Goal: Information Seeking & Learning: Understand process/instructions

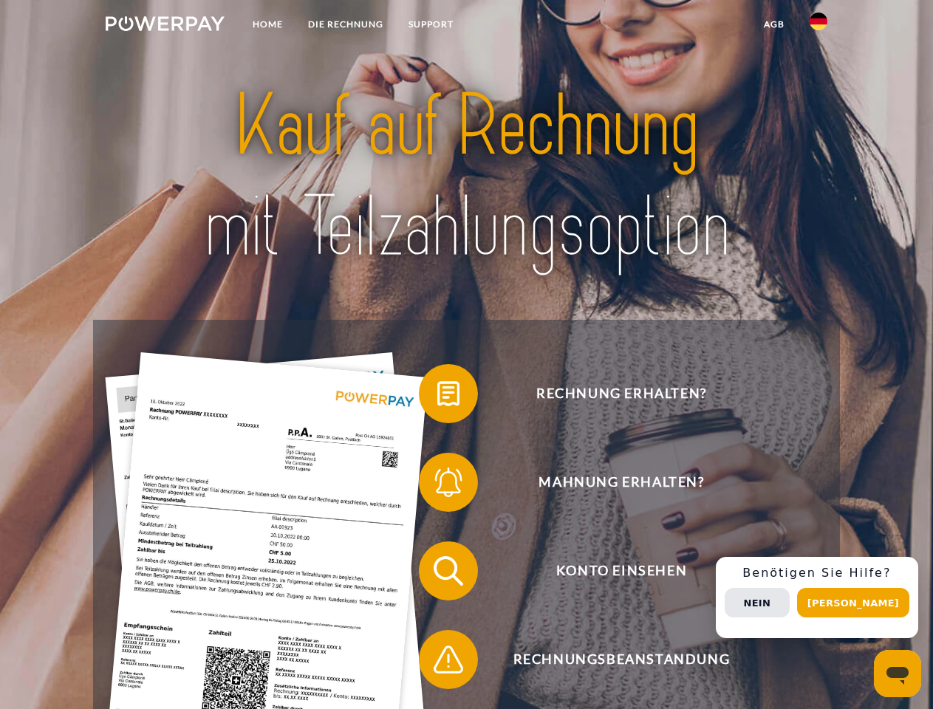
click at [165, 26] on img at bounding box center [165, 23] width 119 height 15
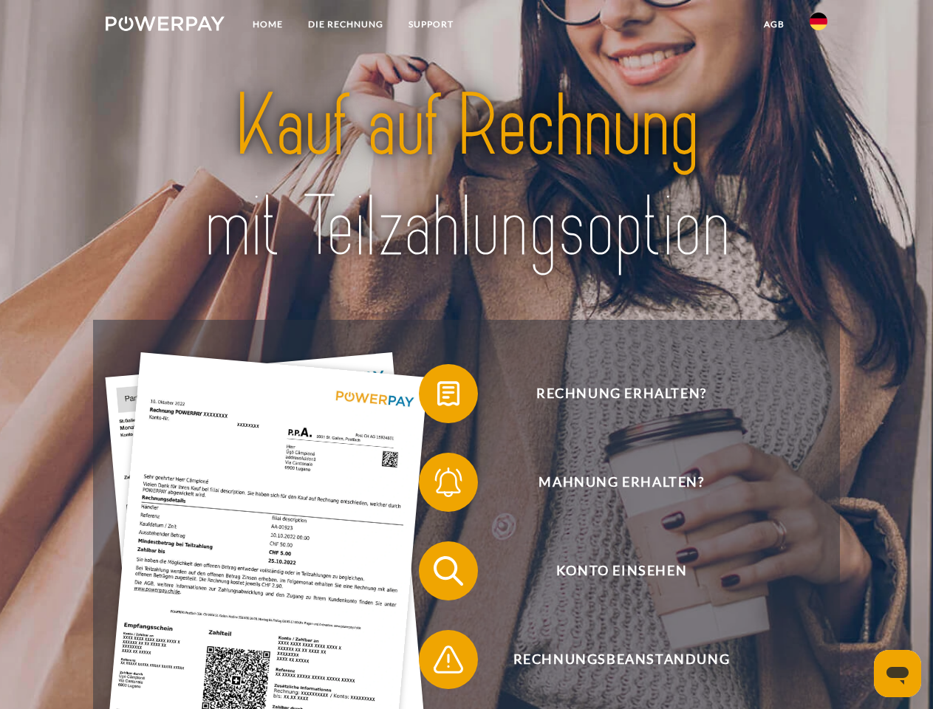
click at [818, 26] on img at bounding box center [819, 22] width 18 height 18
click at [773, 24] on link "agb" at bounding box center [774, 24] width 46 height 27
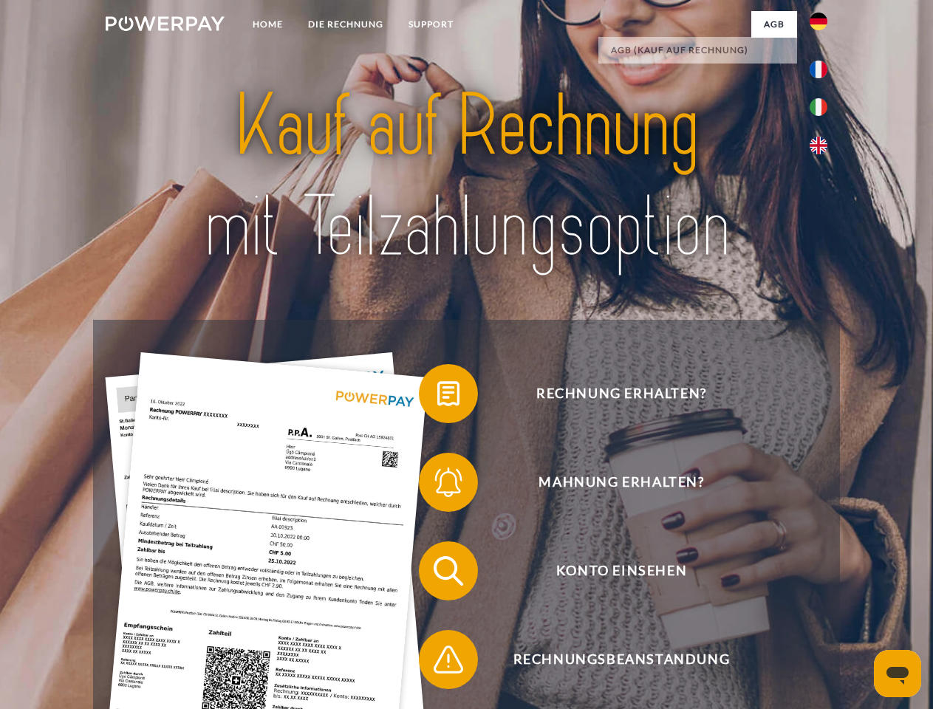
click at [437, 397] on span at bounding box center [426, 394] width 74 height 74
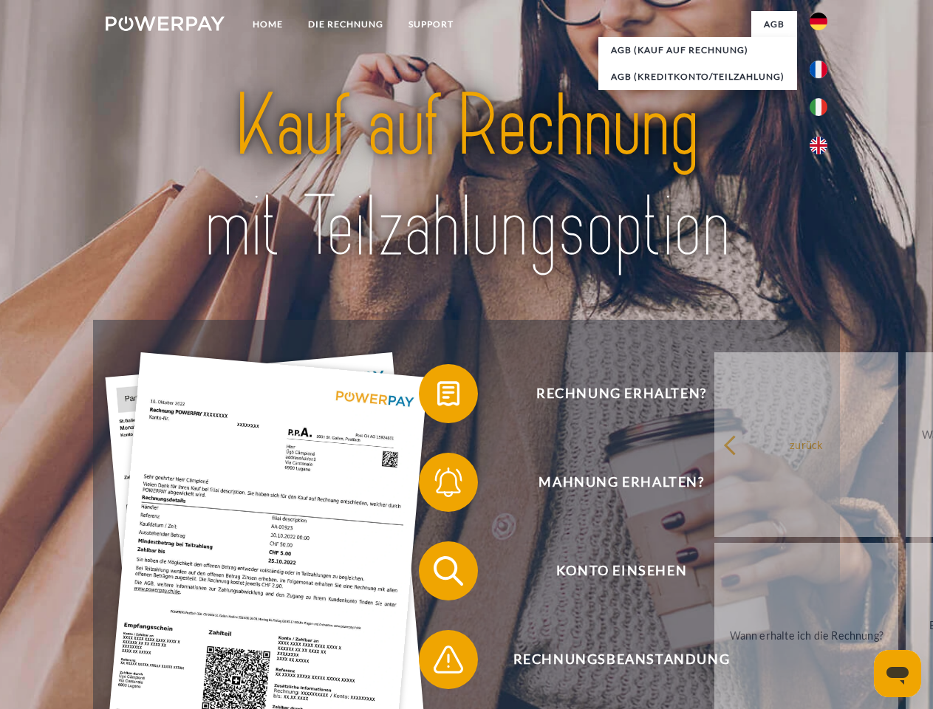
click at [437, 485] on div "Rechnung erhalten? Mahnung erhalten? Konto einsehen" at bounding box center [466, 615] width 746 height 591
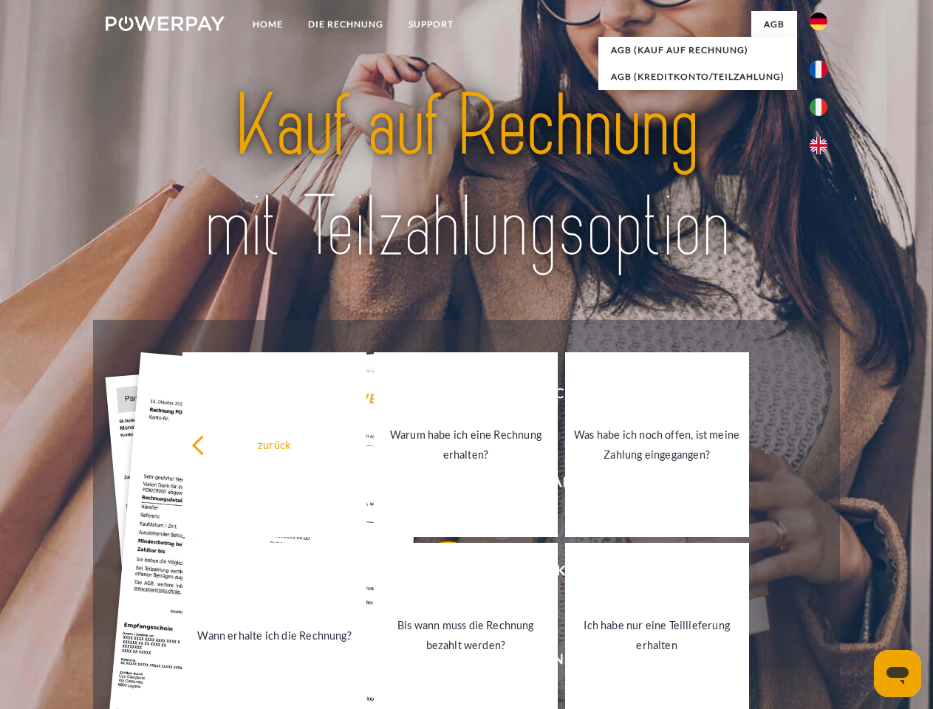
click at [437, 574] on link "Bis wann muss die Rechnung bezahlt werden?" at bounding box center [466, 635] width 184 height 185
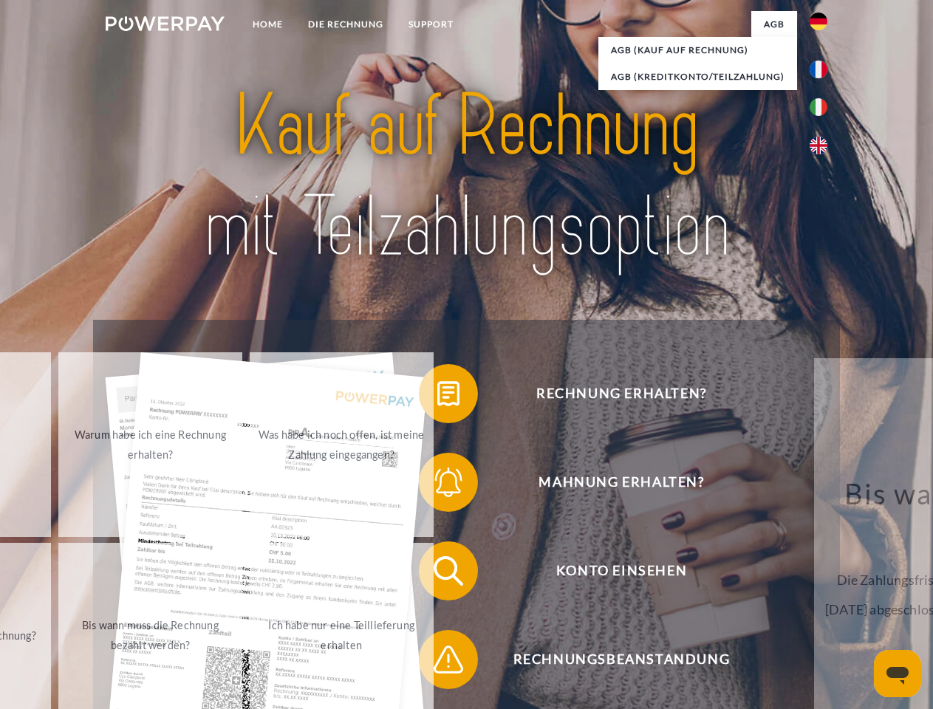
click at [437, 663] on span at bounding box center [426, 660] width 74 height 74
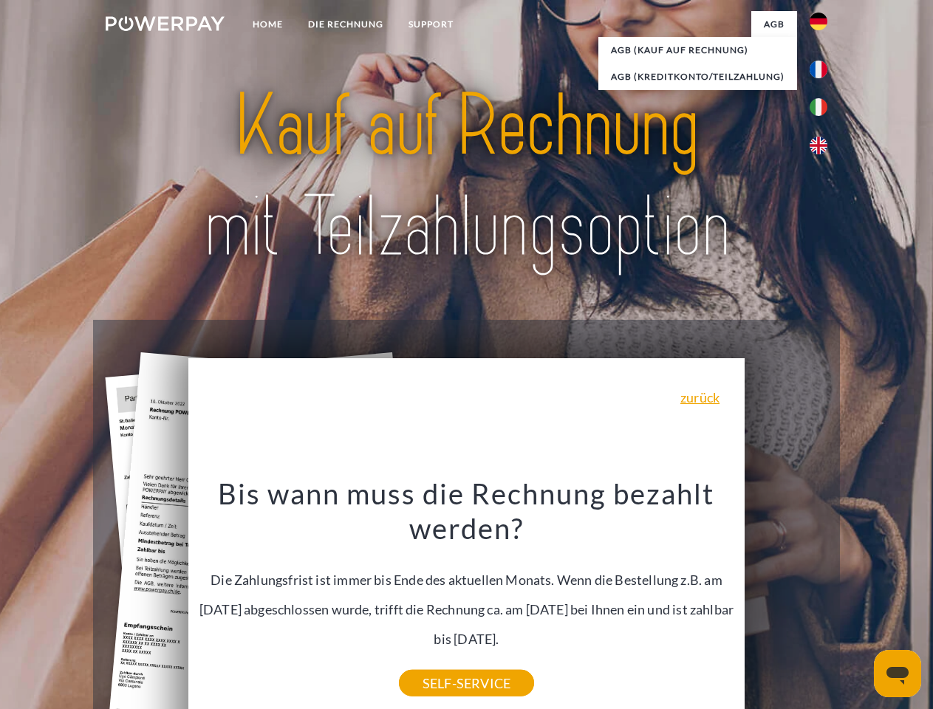
click at [822, 598] on div "Rechnung erhalten? Mahnung erhalten? Konto einsehen" at bounding box center [466, 615] width 746 height 591
click at [786, 601] on span "Konto einsehen" at bounding box center [621, 570] width 362 height 59
click at [858, 603] on header "Home DIE RECHNUNG SUPPORT" at bounding box center [466, 510] width 933 height 1020
